Goal: Task Accomplishment & Management: Manage account settings

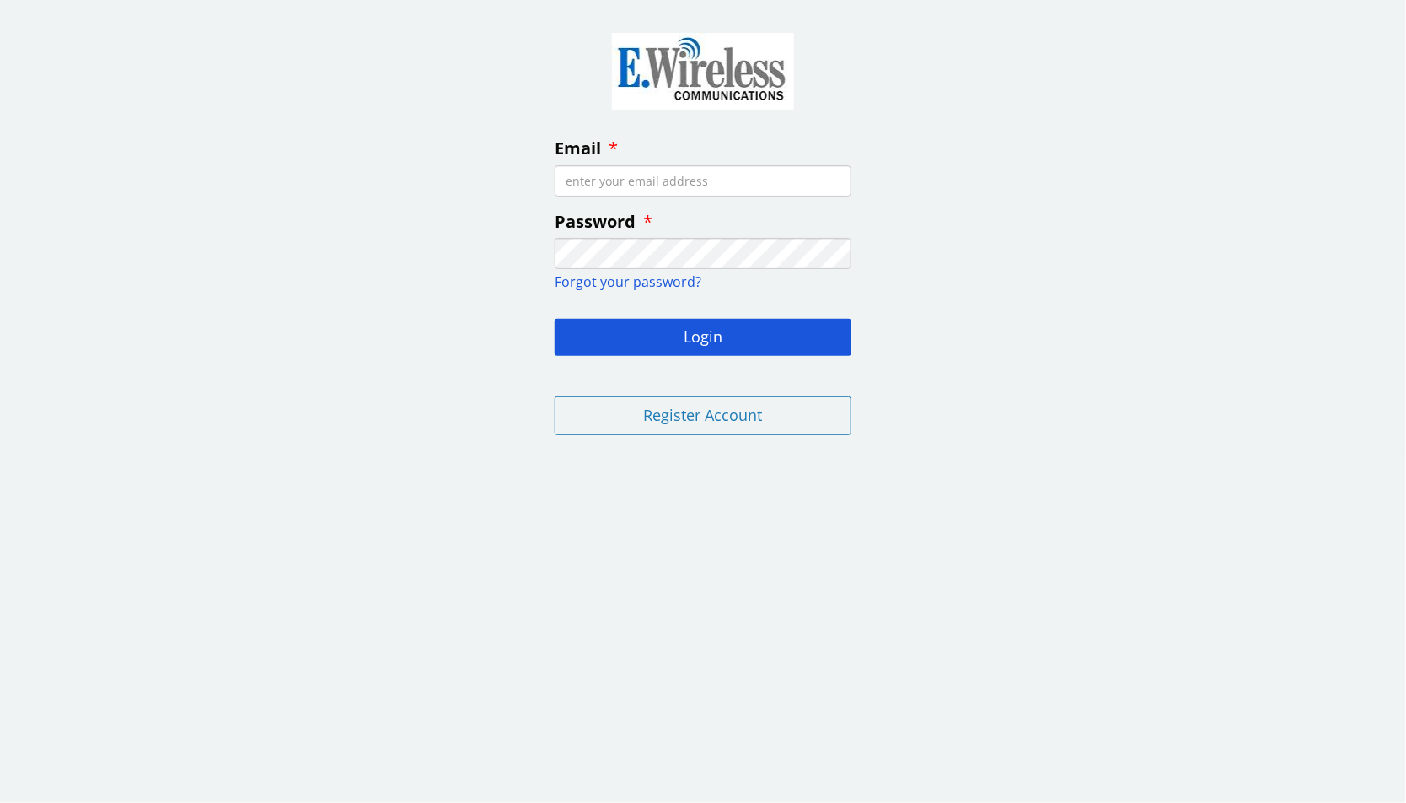
click at [614, 181] on input "Email" at bounding box center [703, 180] width 297 height 31
type input "[EMAIL_ADDRESS][PERSON_NAME][DOMAIN_NAME]"
click at [555, 319] on button "Login" at bounding box center [703, 337] width 297 height 37
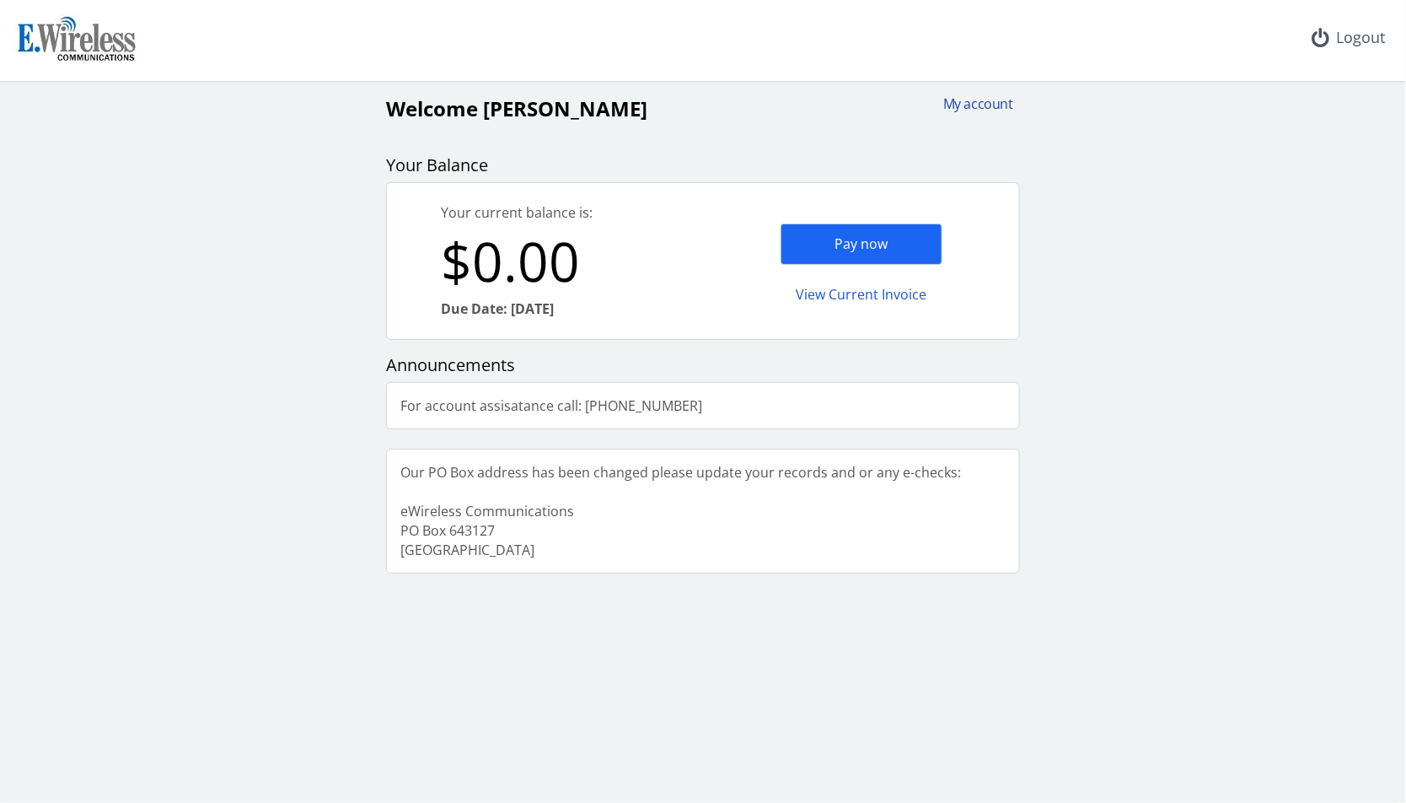
click at [993, 102] on div "My account" at bounding box center [972, 103] width 81 height 19
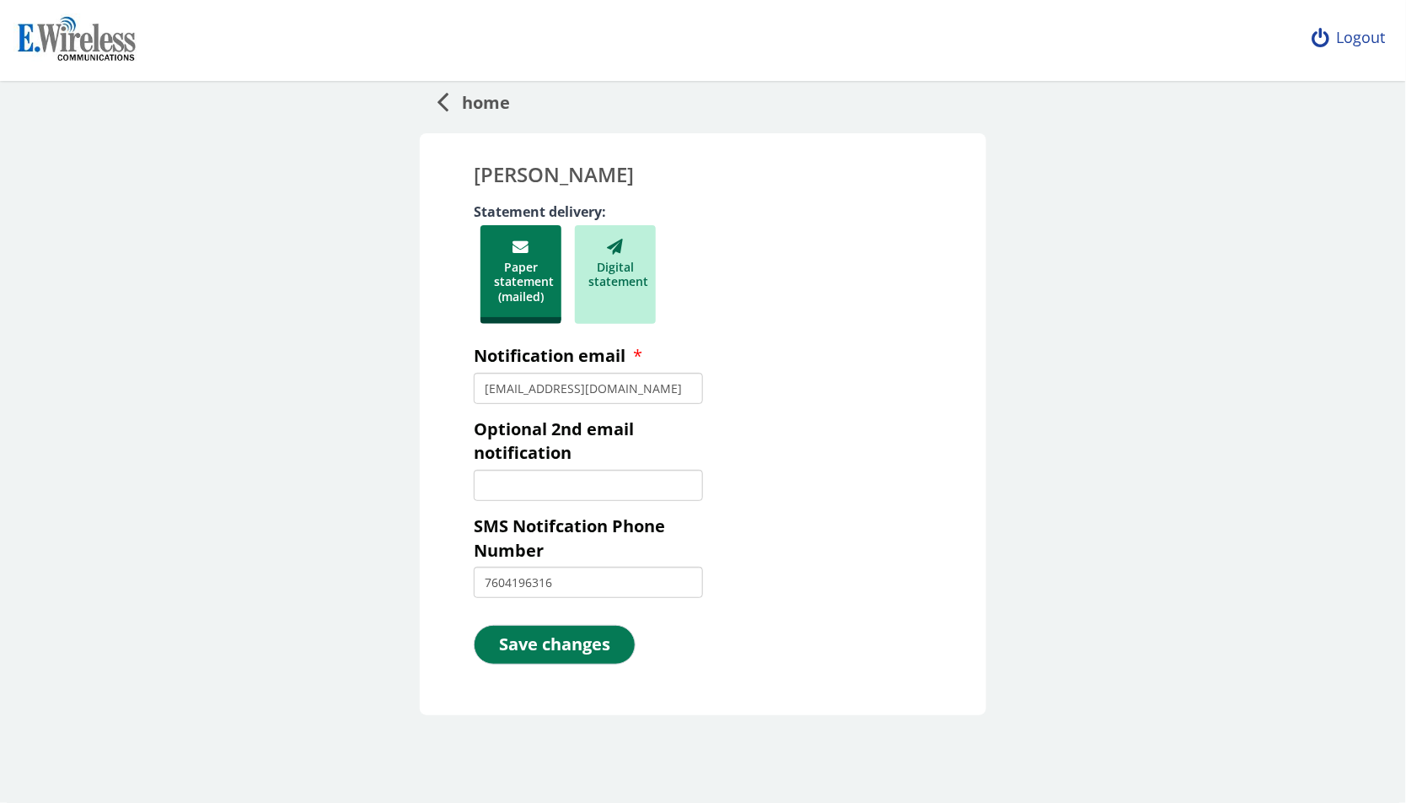
click at [1390, 44] on div "Logout" at bounding box center [1349, 38] width 100 height 76
